Goal: Task Accomplishment & Management: Manage account settings

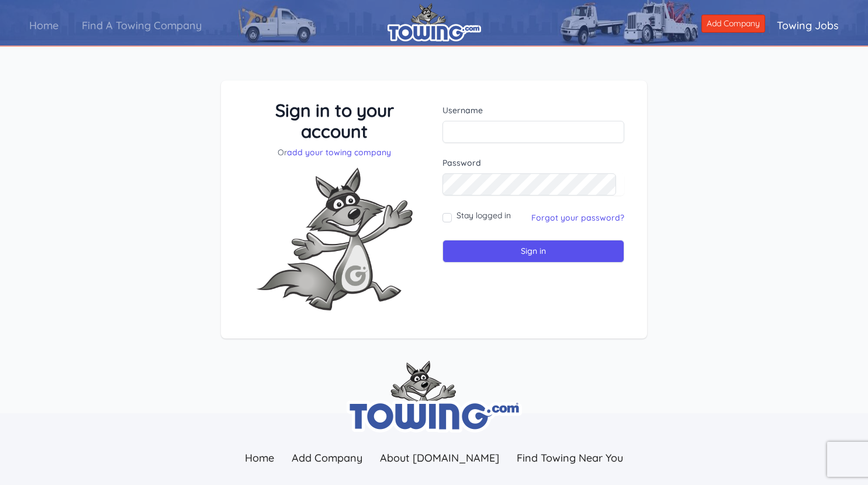
click at [442, 143] on div at bounding box center [442, 143] width 0 height 0
click at [640, 132] on div "Sign in to your account Or add your towing company Username Sign in" at bounding box center [434, 219] width 868 height 333
click at [584, 213] on link "Forgot your password?" at bounding box center [577, 218] width 93 height 11
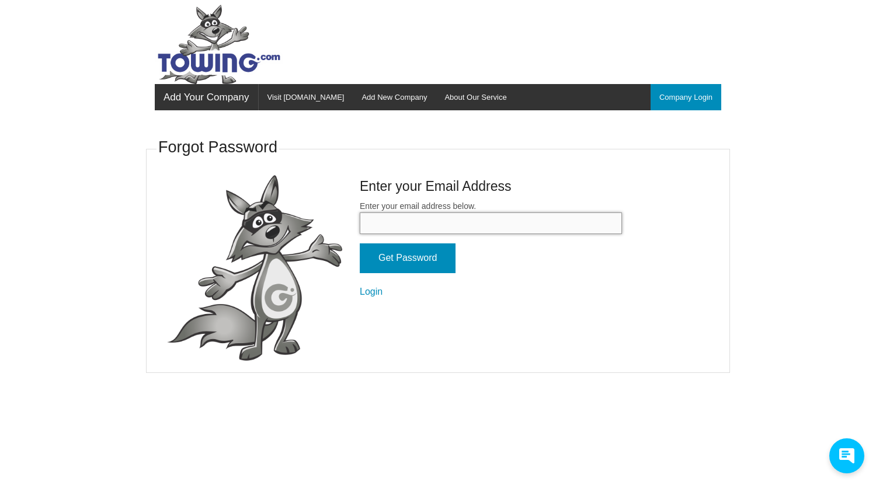
click at [415, 220] on input "Enter your email address below." at bounding box center [491, 224] width 262 height 22
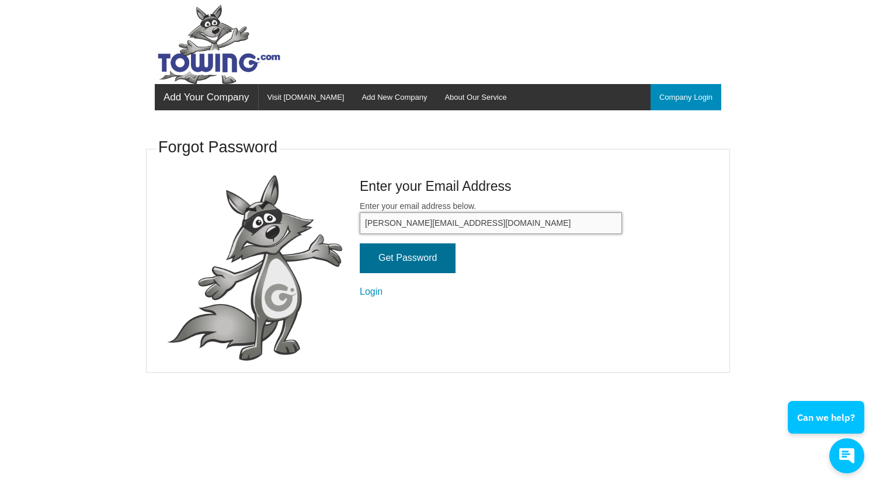
type input "susan@totmans.com"
click at [419, 257] on input "Get Password" at bounding box center [408, 259] width 96 height 30
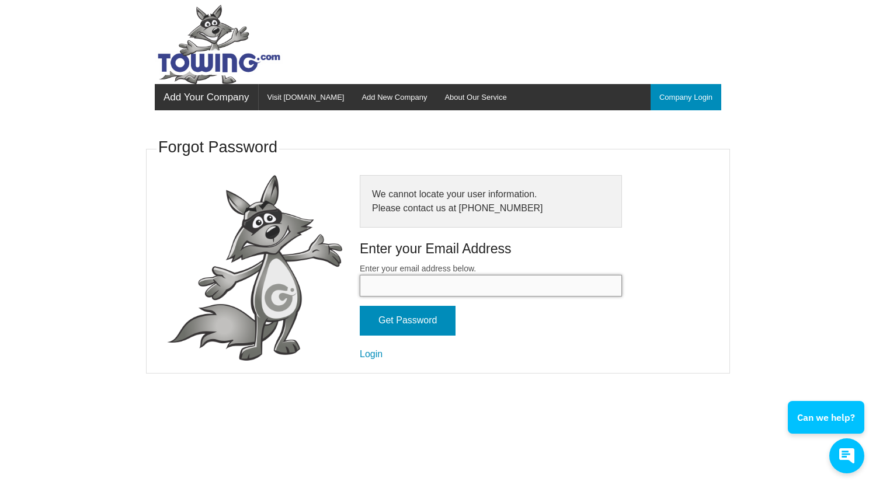
click at [452, 285] on input "Enter your email address below." at bounding box center [491, 286] width 262 height 22
type input "totmanenterprisesinc@gmail.com"
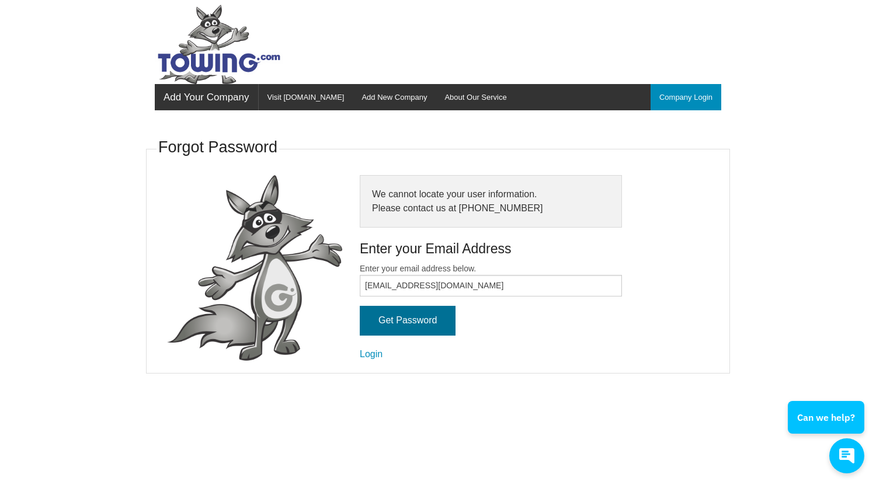
click at [429, 327] on input "Get Password" at bounding box center [408, 321] width 96 height 30
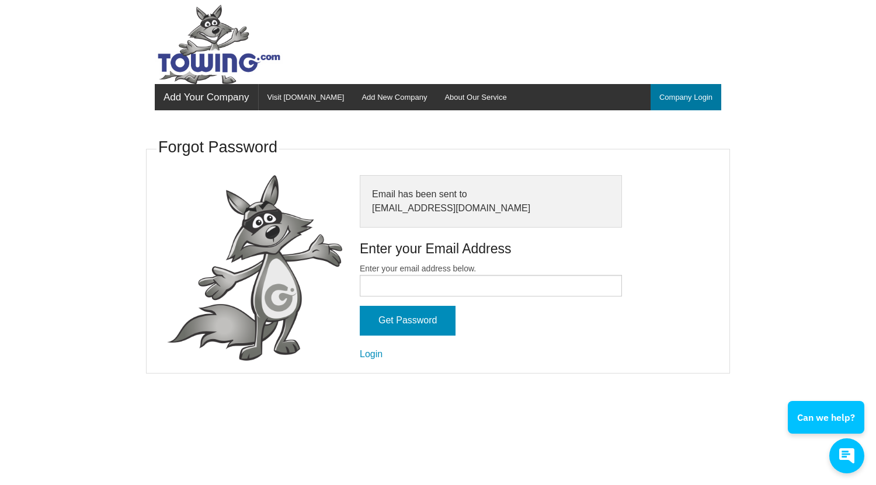
click at [688, 93] on link "Company Login" at bounding box center [686, 97] width 71 height 26
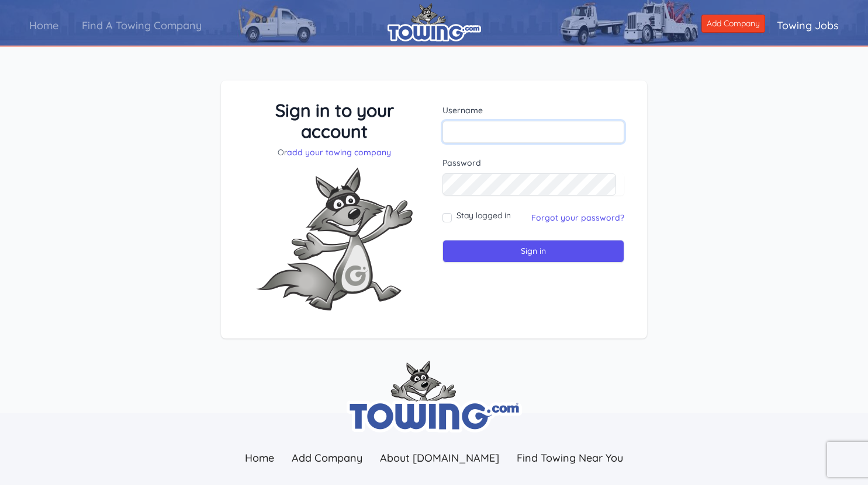
click at [458, 128] on input "text" at bounding box center [533, 132] width 182 height 22
type input "totmans"
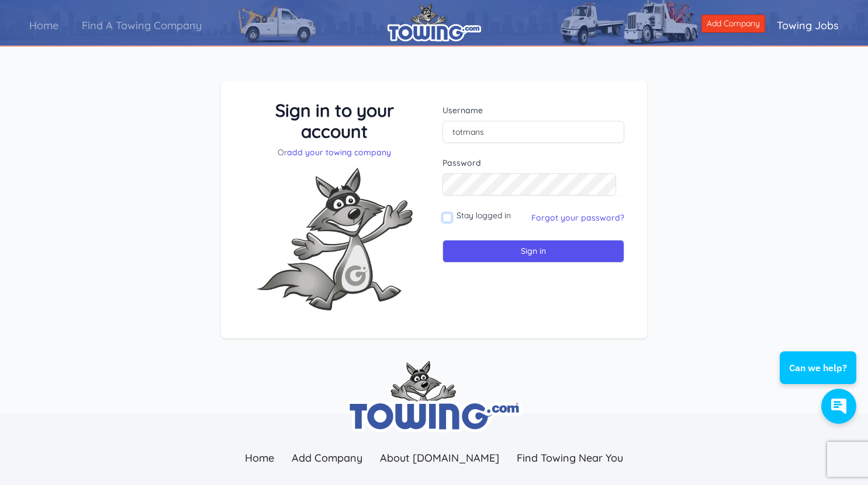
click at [445, 217] on input "Stay logged in" at bounding box center [446, 217] width 9 height 9
checkbox input "true"
click at [478, 251] on input "Sign in" at bounding box center [533, 251] width 182 height 23
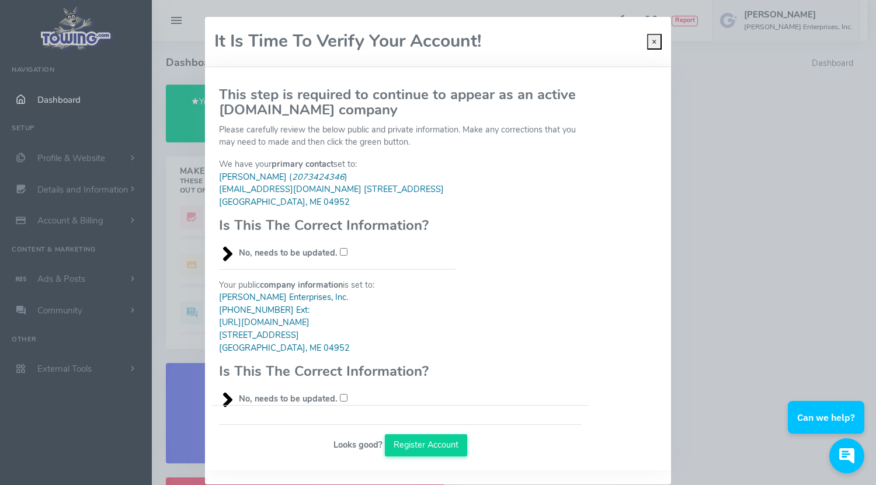
click at [581, 197] on div "We have your primary contact set to: Matt ( 2073424346 ) totmanenterprisesinc@g…" at bounding box center [400, 208] width 377 height 101
click at [340, 251] on input "No, needs to be updated." at bounding box center [344, 252] width 8 height 8
checkbox input "true"
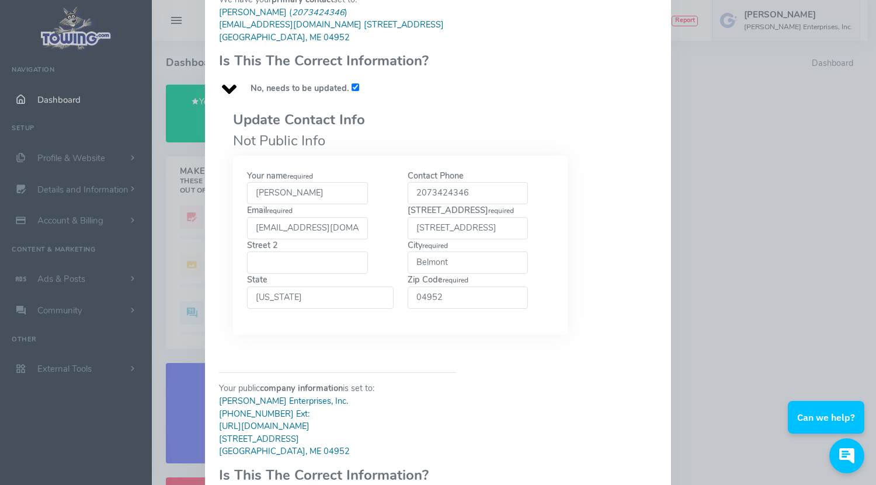
scroll to position [168, 0]
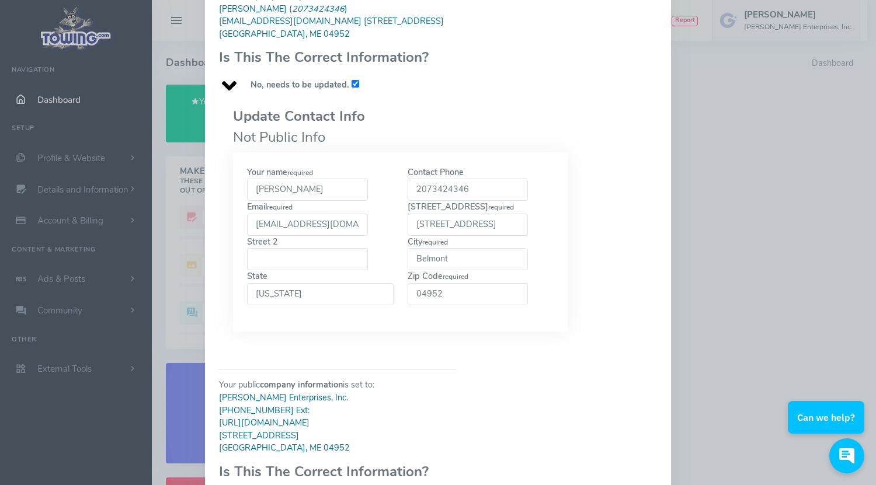
click at [279, 191] on input "[PERSON_NAME]" at bounding box center [307, 190] width 121 height 22
click at [516, 167] on label "Contact Phone 2073424346" at bounding box center [468, 184] width 121 height 35
click at [516, 179] on input "2073424346" at bounding box center [468, 190] width 121 height 22
drag, startPoint x: 443, startPoint y: 185, endPoint x: 487, endPoint y: 193, distance: 45.1
click at [487, 193] on input "2073424346" at bounding box center [468, 190] width 121 height 22
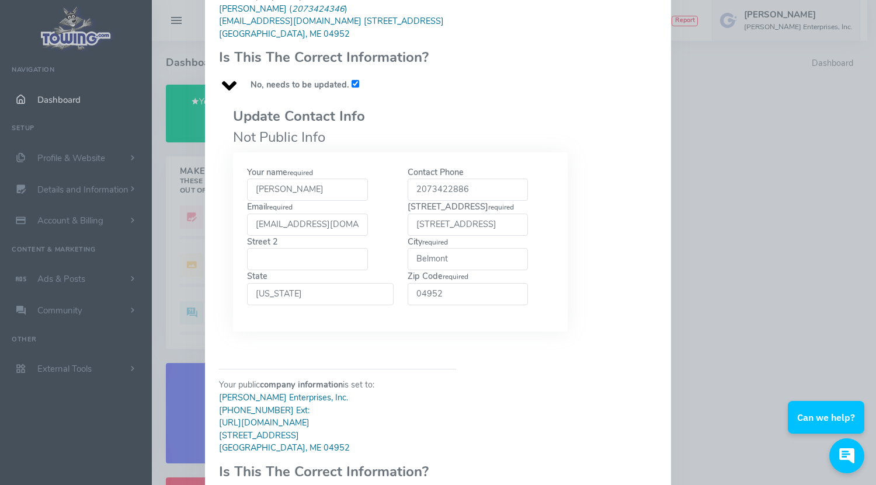
type input "2073422886"
click at [544, 261] on div "City required Belmont" at bounding box center [481, 253] width 161 height 35
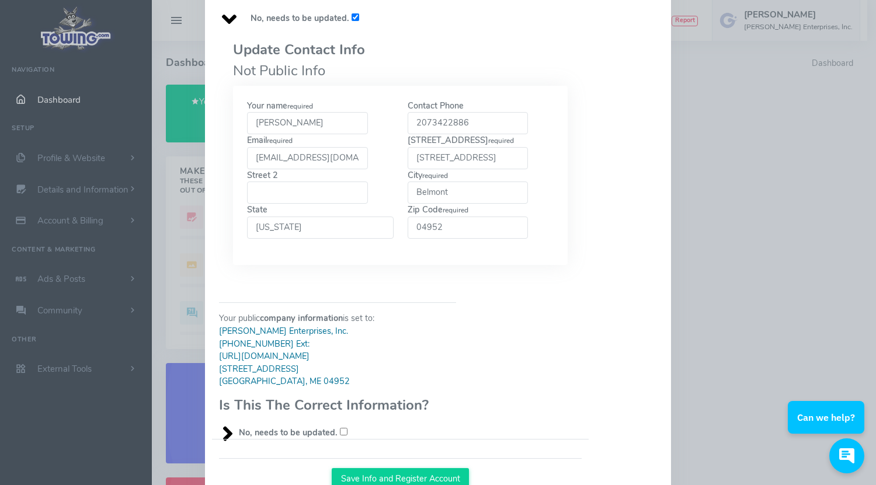
scroll to position [285, 0]
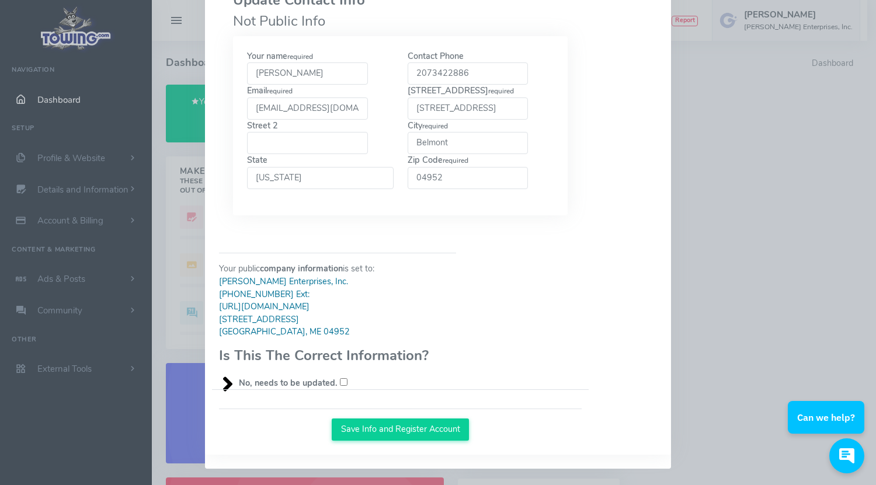
checkbox input "true"
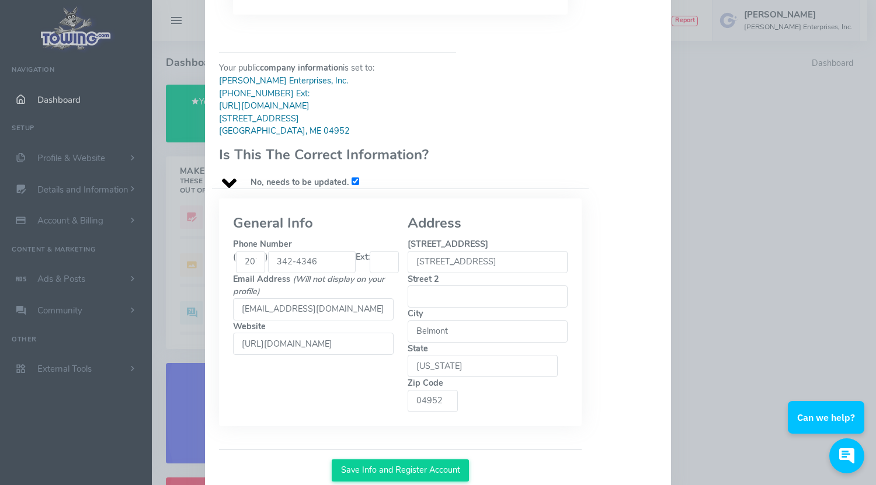
scroll to position [491, 0]
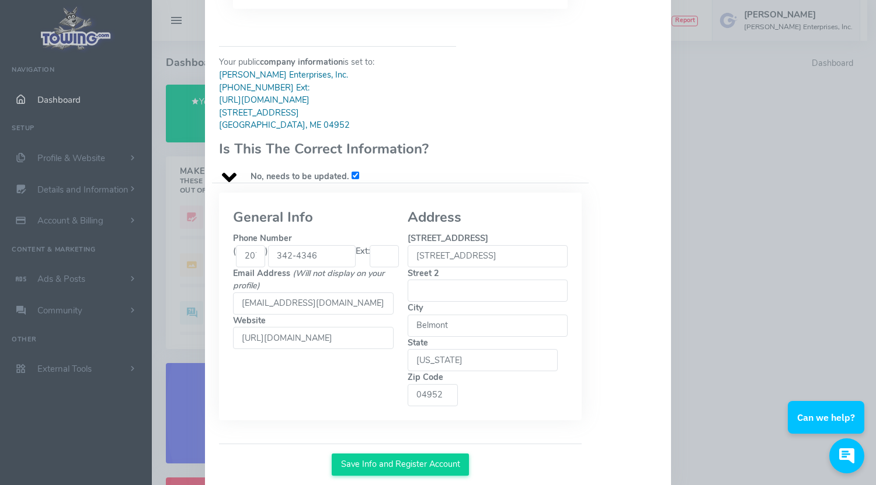
drag, startPoint x: 293, startPoint y: 252, endPoint x: 311, endPoint y: 253, distance: 18.1
click at [311, 253] on input "342-4346" at bounding box center [312, 256] width 88 height 22
type input "342-2886"
click at [251, 333] on input "http://www.totmans.com" at bounding box center [313, 338] width 161 height 22
type input "https://www.totmans.com"
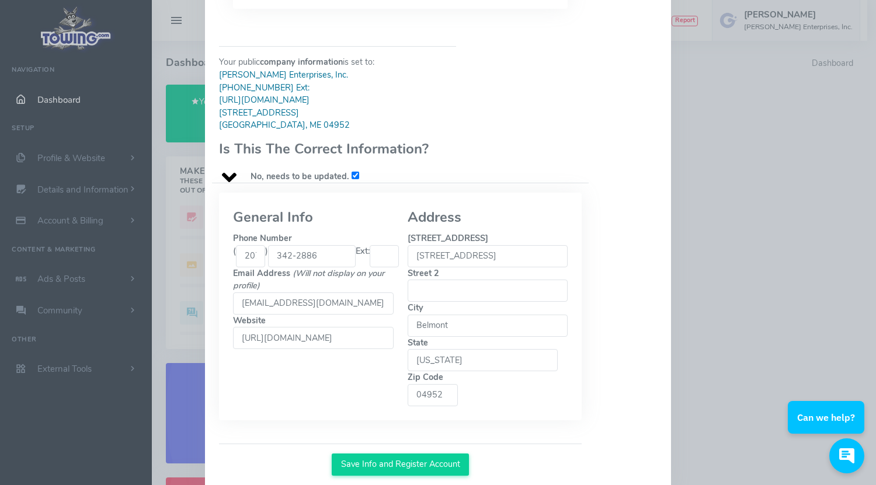
drag, startPoint x: 872, startPoint y: 352, endPoint x: 89, endPoint y: 8, distance: 855.1
click at [400, 454] on button "Save Info and Register Account" at bounding box center [400, 465] width 137 height 22
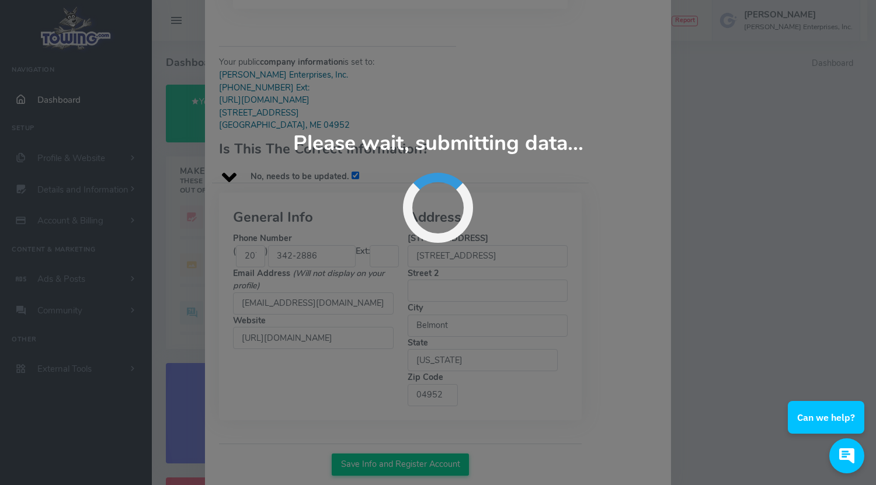
drag, startPoint x: 703, startPoint y: 142, endPoint x: 700, endPoint y: 136, distance: 6.5
click at [700, 136] on div "Please wait, submitting data... It Is Time To Verify Your Account! × This step …" at bounding box center [438, 242] width 876 height 485
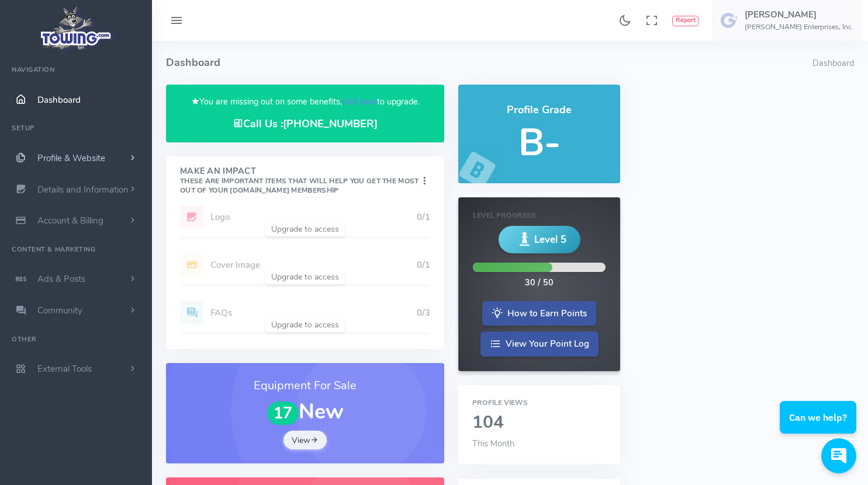
click at [89, 159] on span "Profile & Website" at bounding box center [71, 158] width 68 height 12
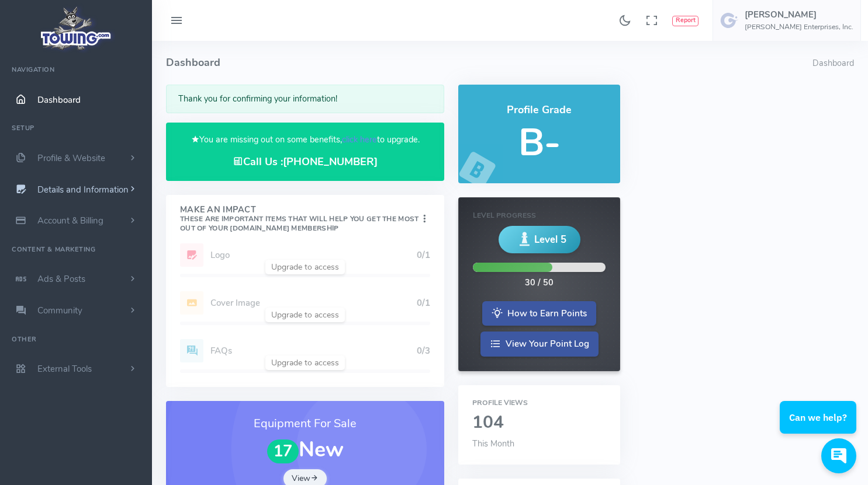
click at [93, 190] on span "Details and Information" at bounding box center [82, 190] width 91 height 12
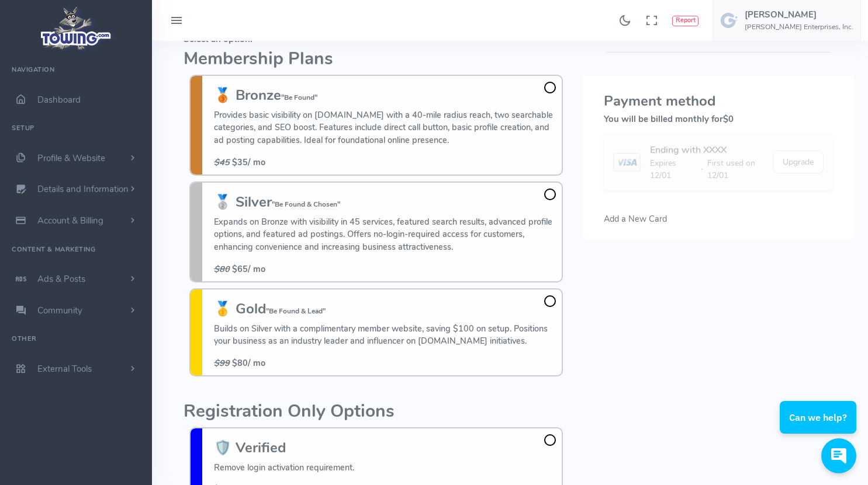
scroll to position [58, 0]
click at [567, 35] on div "Found 17 results Analytics Report Users Erwin Brown" at bounding box center [510, 20] width 716 height 41
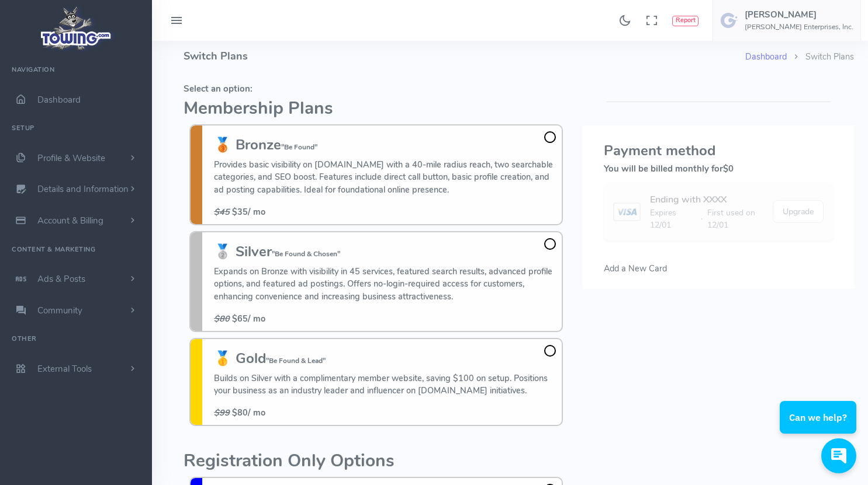
scroll to position [0, 0]
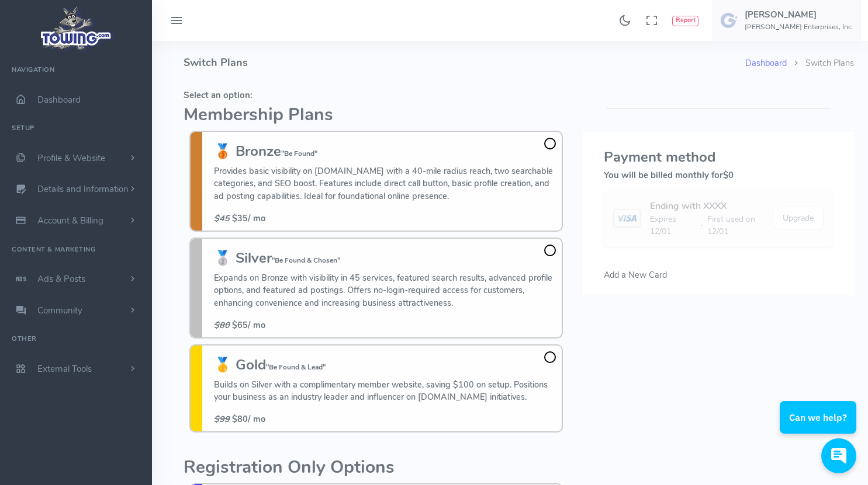
click at [512, 65] on h4 "Switch Plans" at bounding box center [463, 63] width 561 height 44
click at [435, 36] on div "Found 17 results Analytics Report Users Erwin Brown" at bounding box center [510, 20] width 716 height 41
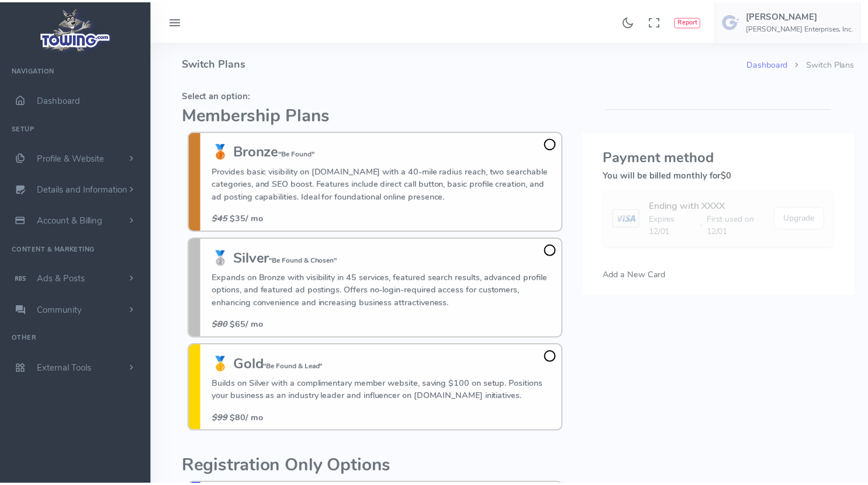
scroll to position [327, 0]
